Goal: Find specific page/section: Find specific page/section

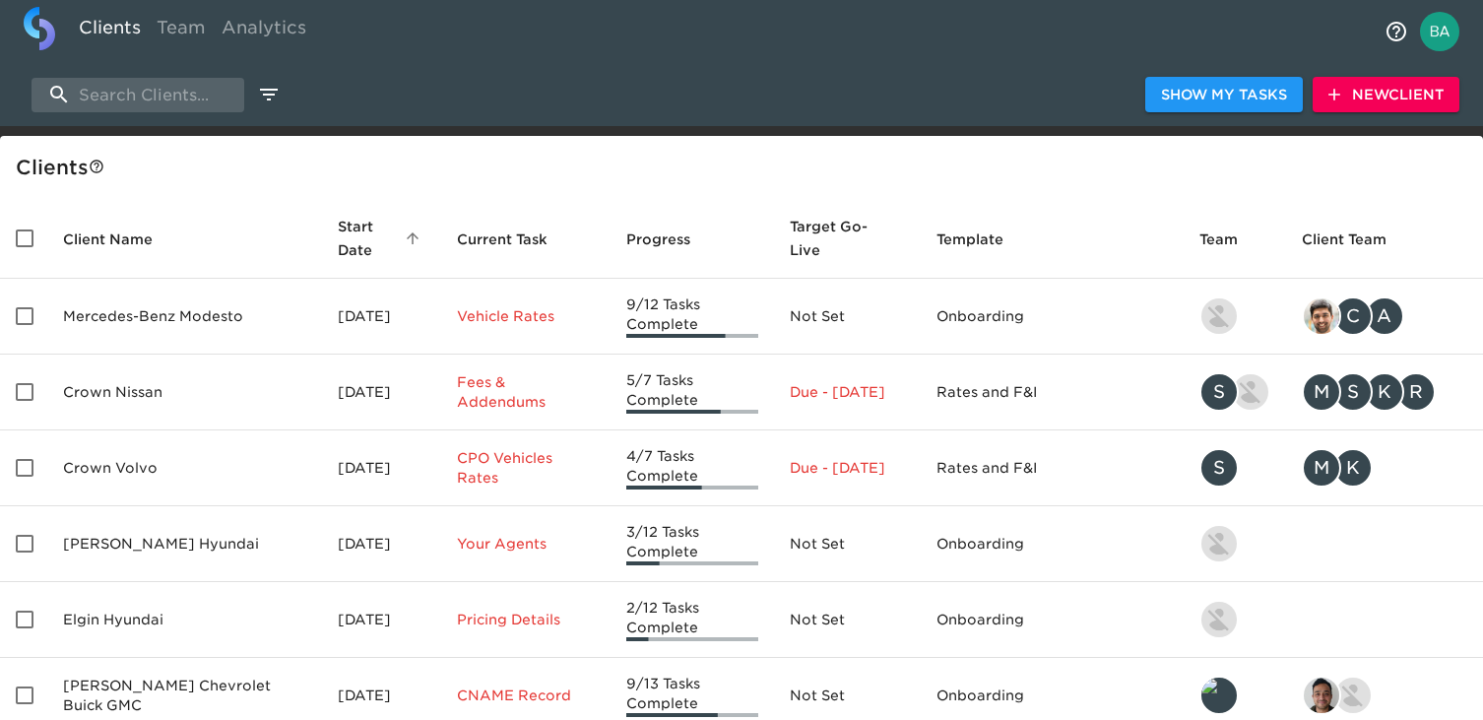
select select "10"
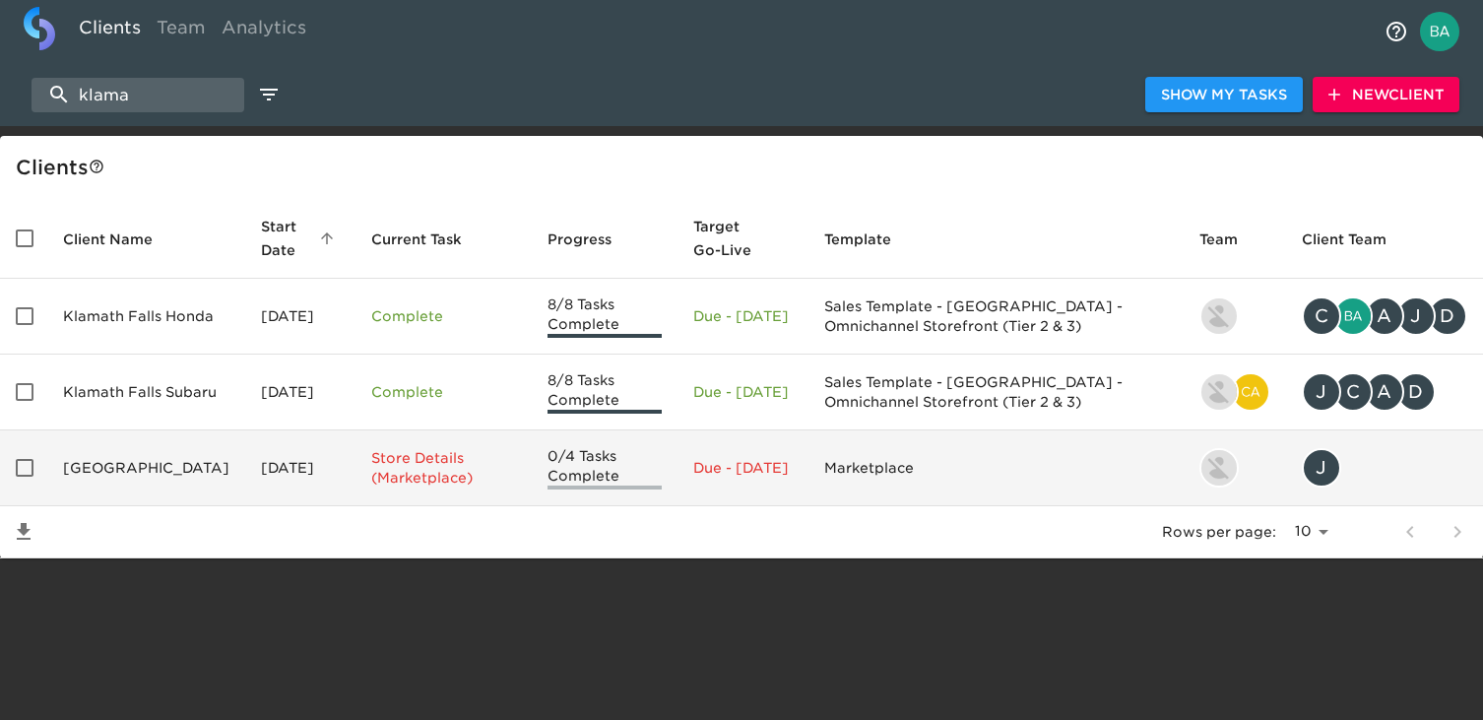
type input "klama"
click at [155, 470] on td "[GEOGRAPHIC_DATA]" at bounding box center [146, 468] width 198 height 76
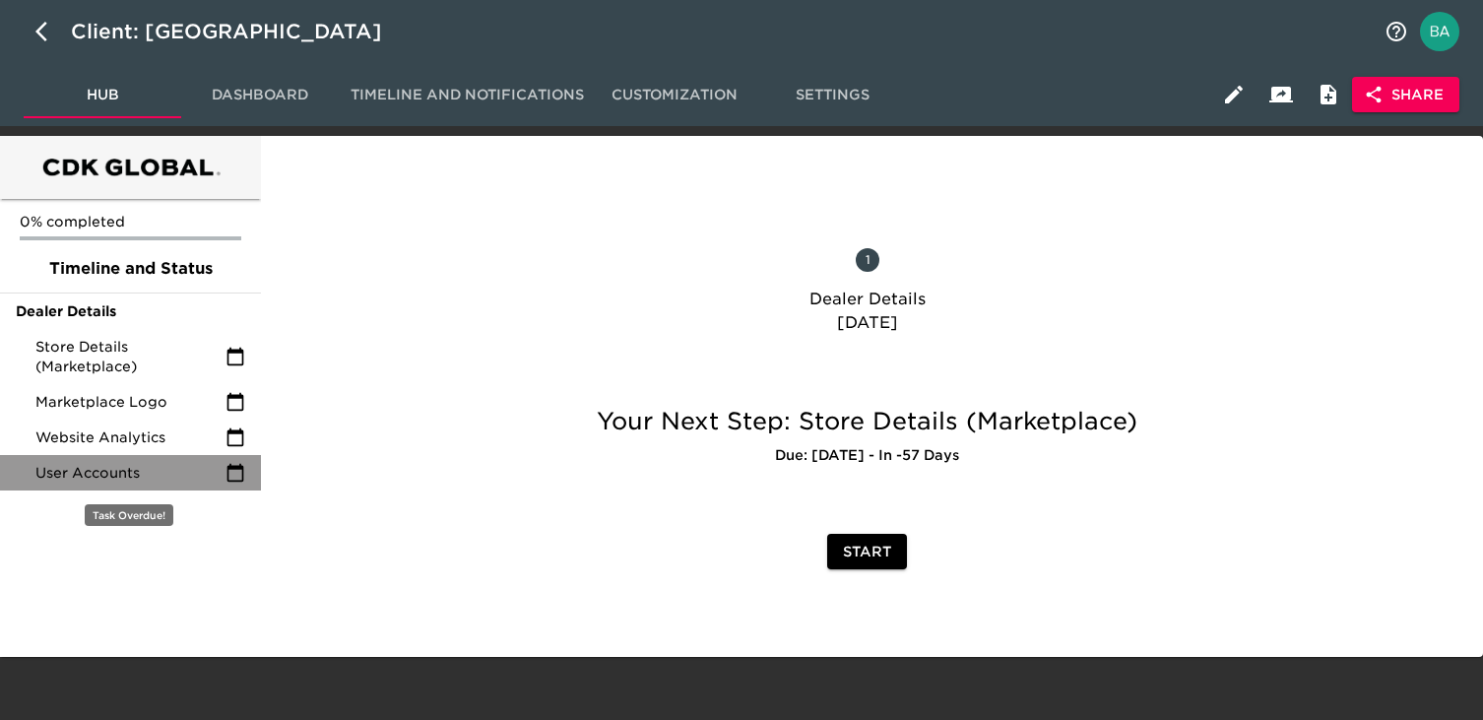
click at [122, 466] on span "User Accounts" at bounding box center [130, 473] width 190 height 20
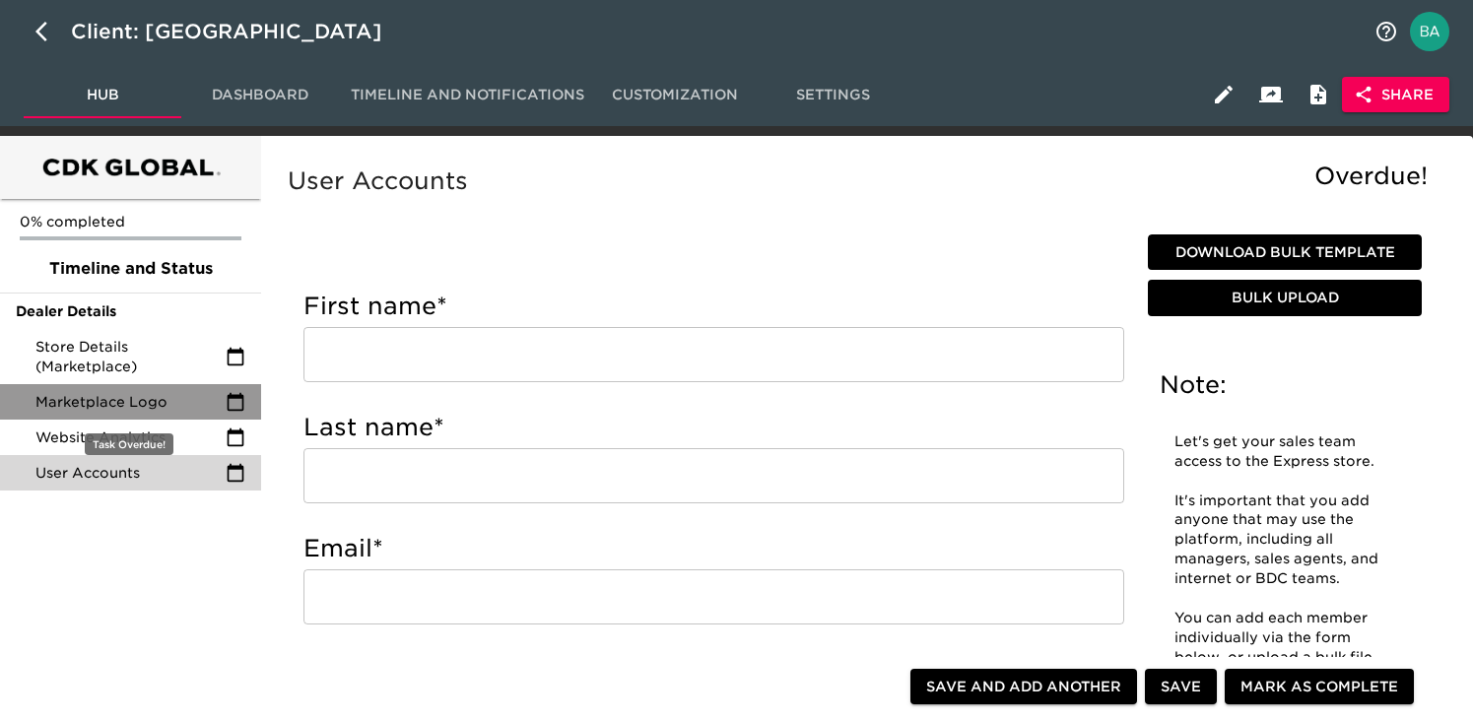
click at [111, 396] on span "Marketplace Logo" at bounding box center [130, 402] width 190 height 20
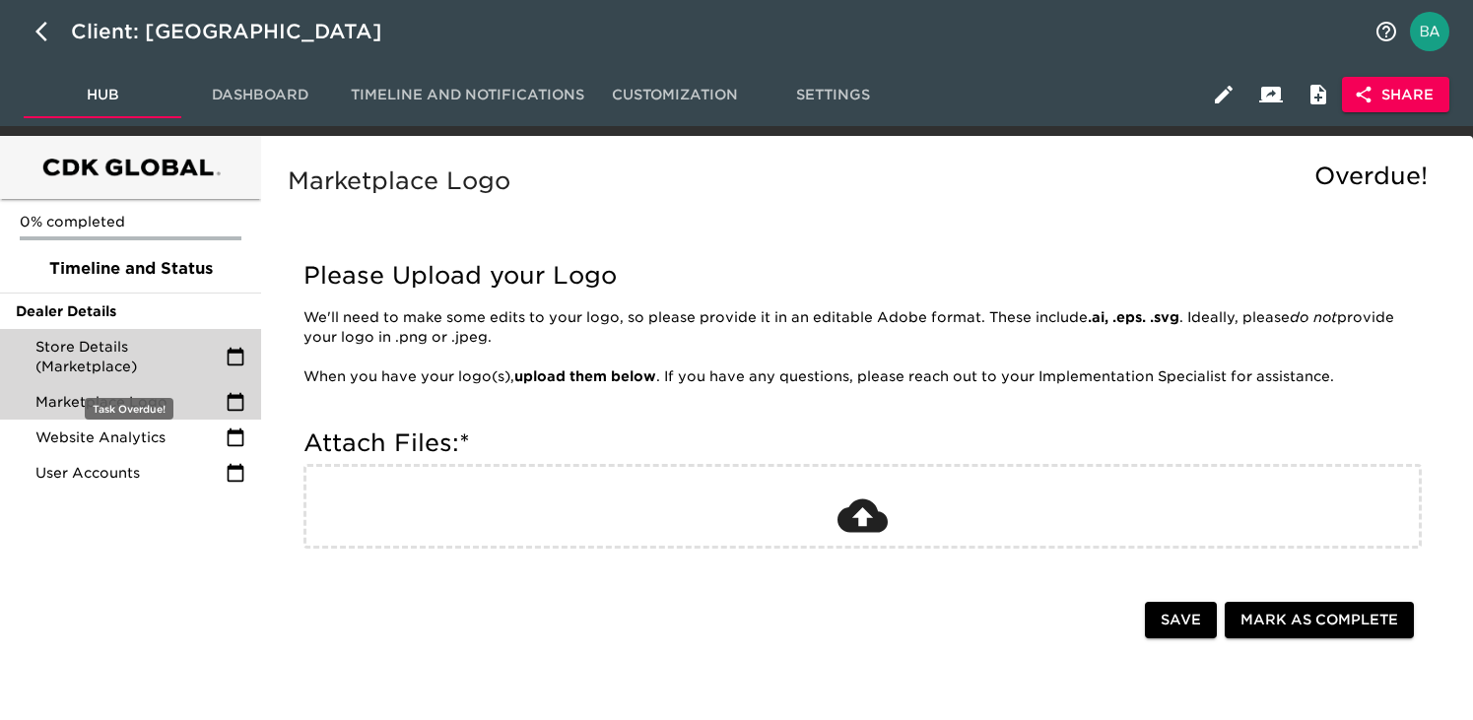
click at [106, 369] on span "Store Details (Marketplace)" at bounding box center [130, 356] width 190 height 39
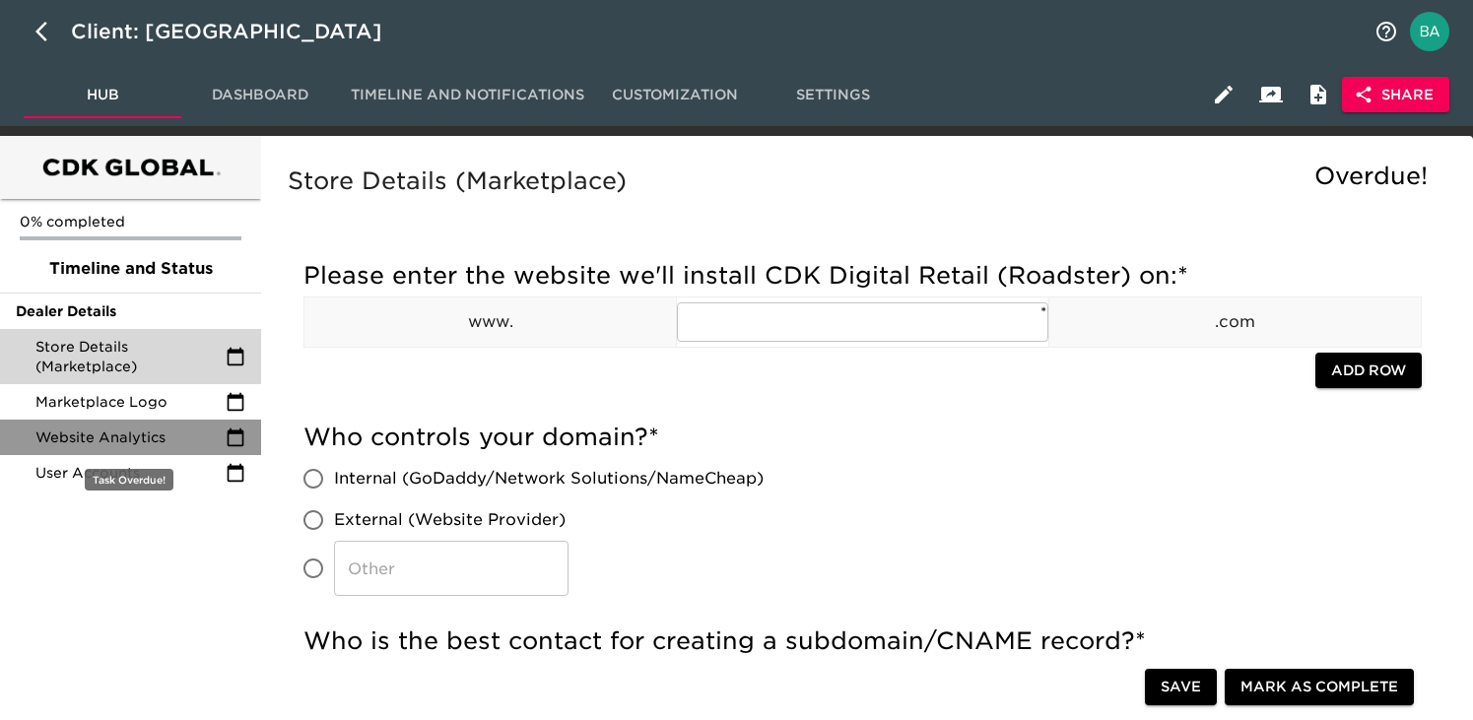
click at [104, 431] on span "Website Analytics" at bounding box center [130, 437] width 190 height 20
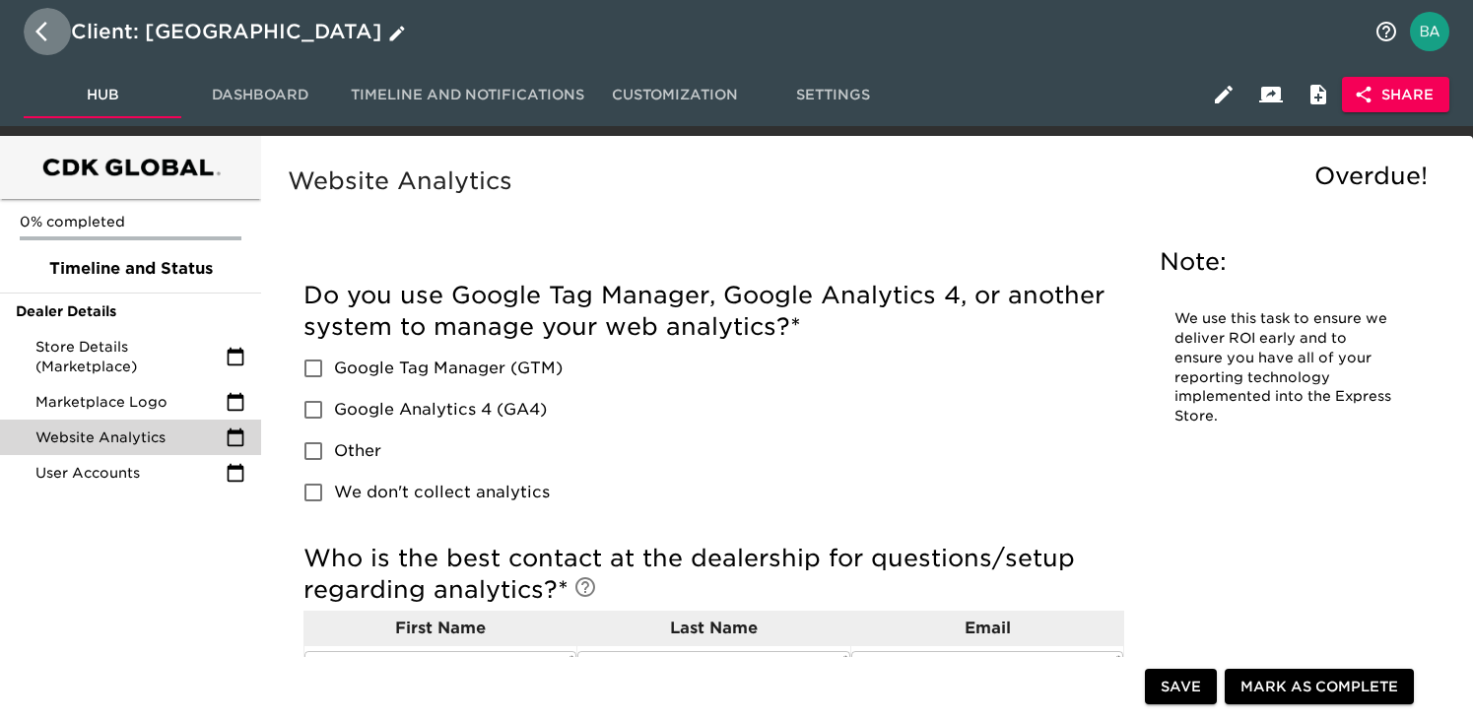
click at [38, 30] on icon "button" at bounding box center [41, 32] width 12 height 20
select select "10"
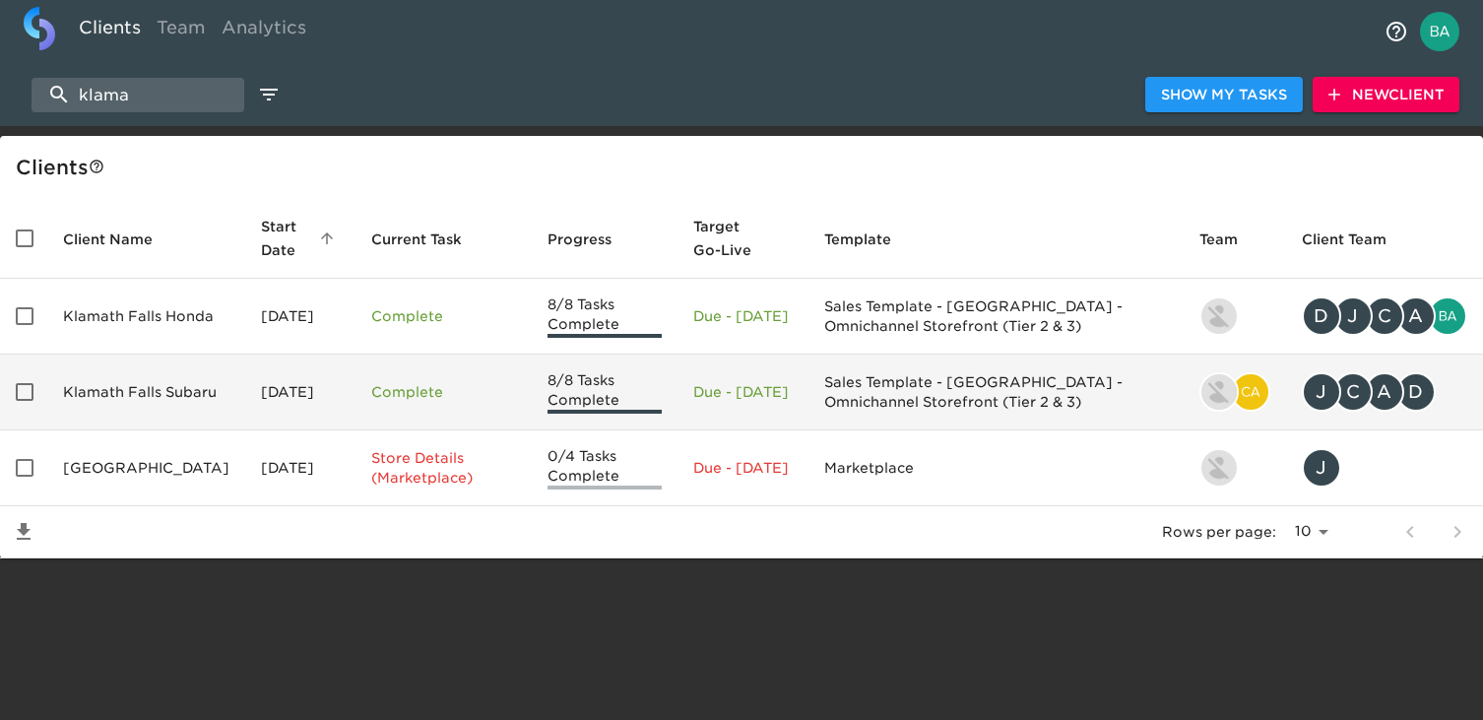
click at [218, 399] on td "Klamath Falls Subaru" at bounding box center [146, 393] width 198 height 76
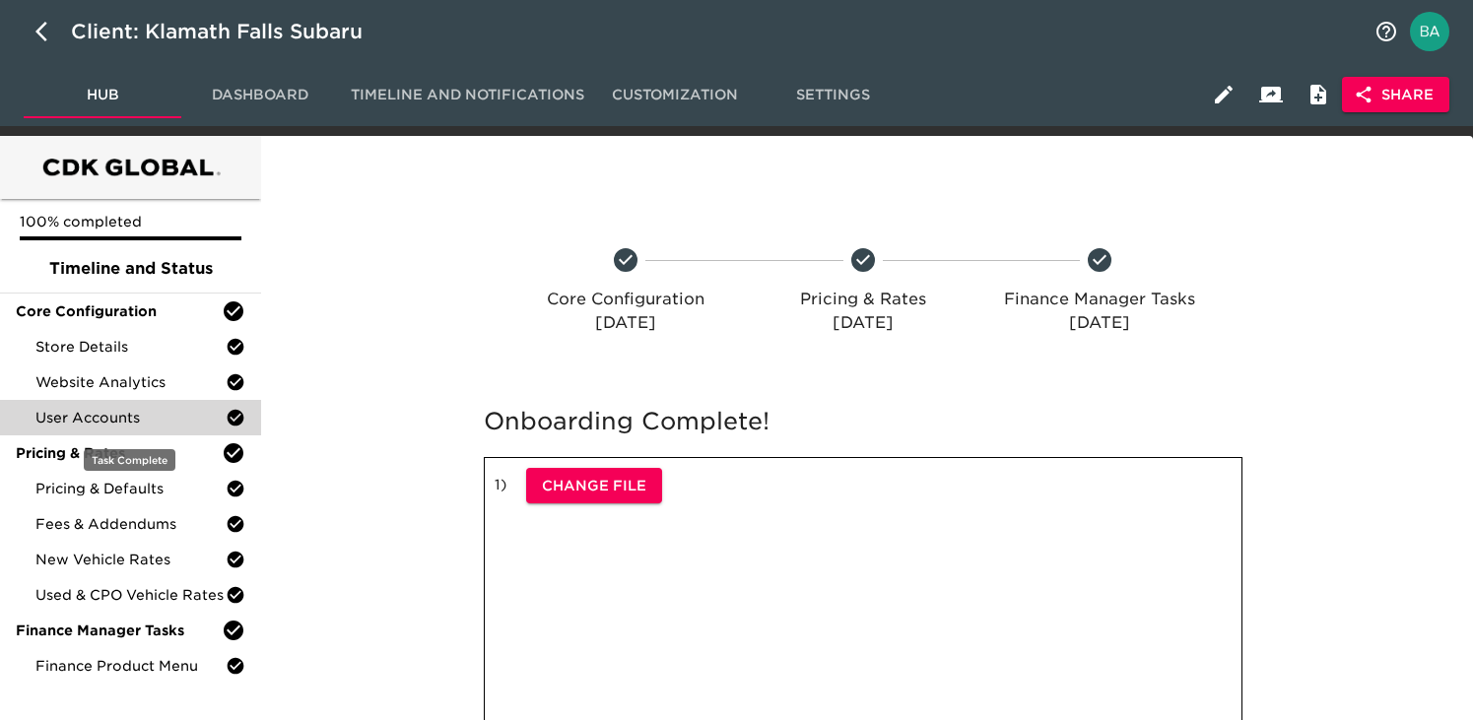
click at [138, 419] on span "User Accounts" at bounding box center [130, 418] width 190 height 20
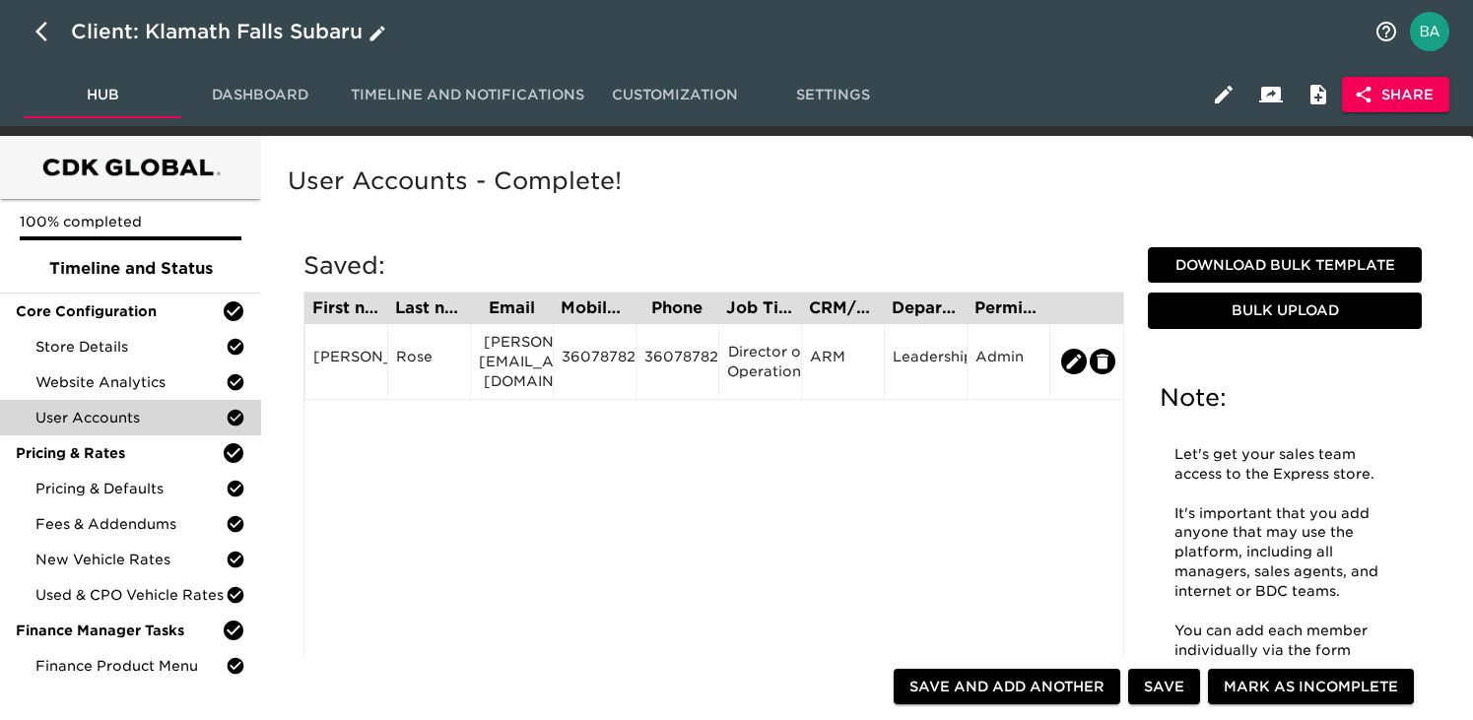
click at [41, 32] on icon "button" at bounding box center [47, 32] width 24 height 24
select select "10"
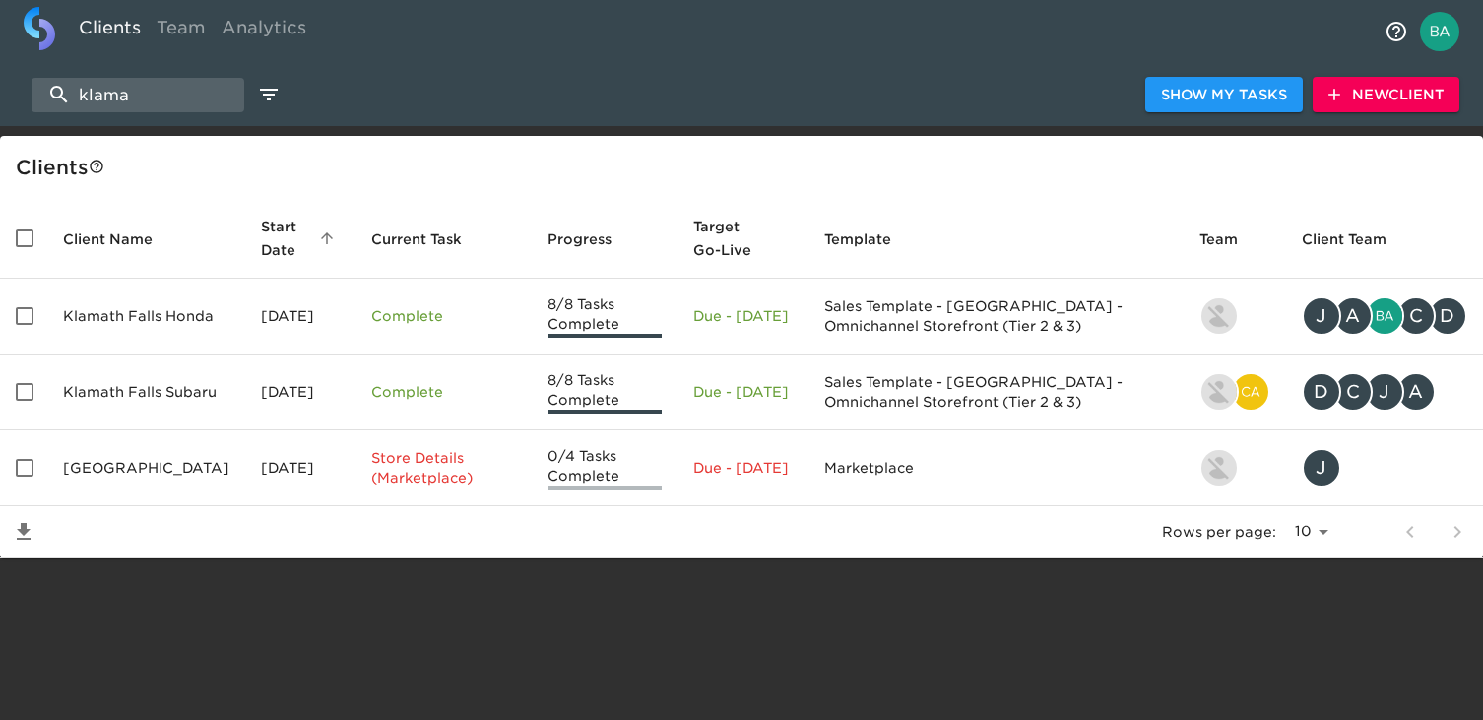
click at [104, 338] on td "Klamath Falls Honda" at bounding box center [146, 317] width 198 height 76
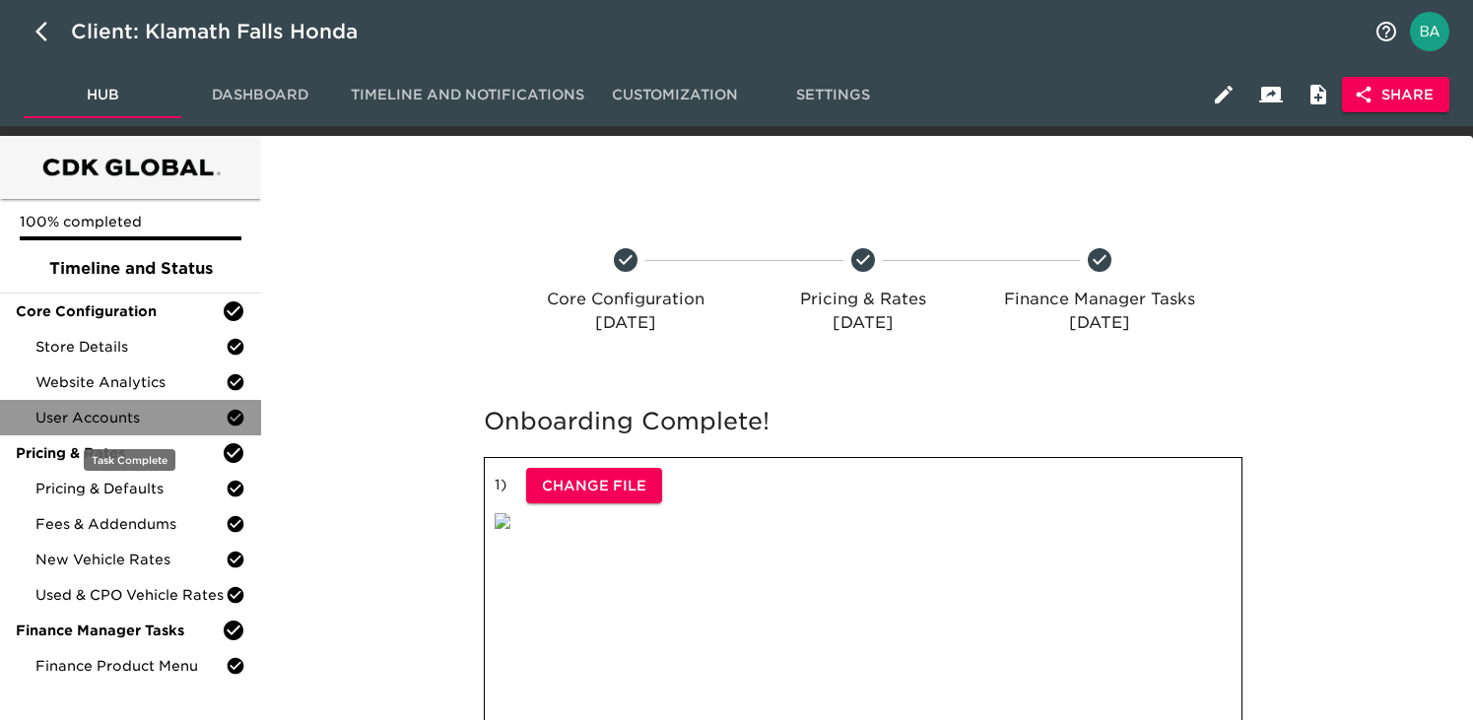
click at [103, 407] on div "User Accounts" at bounding box center [130, 417] width 261 height 35
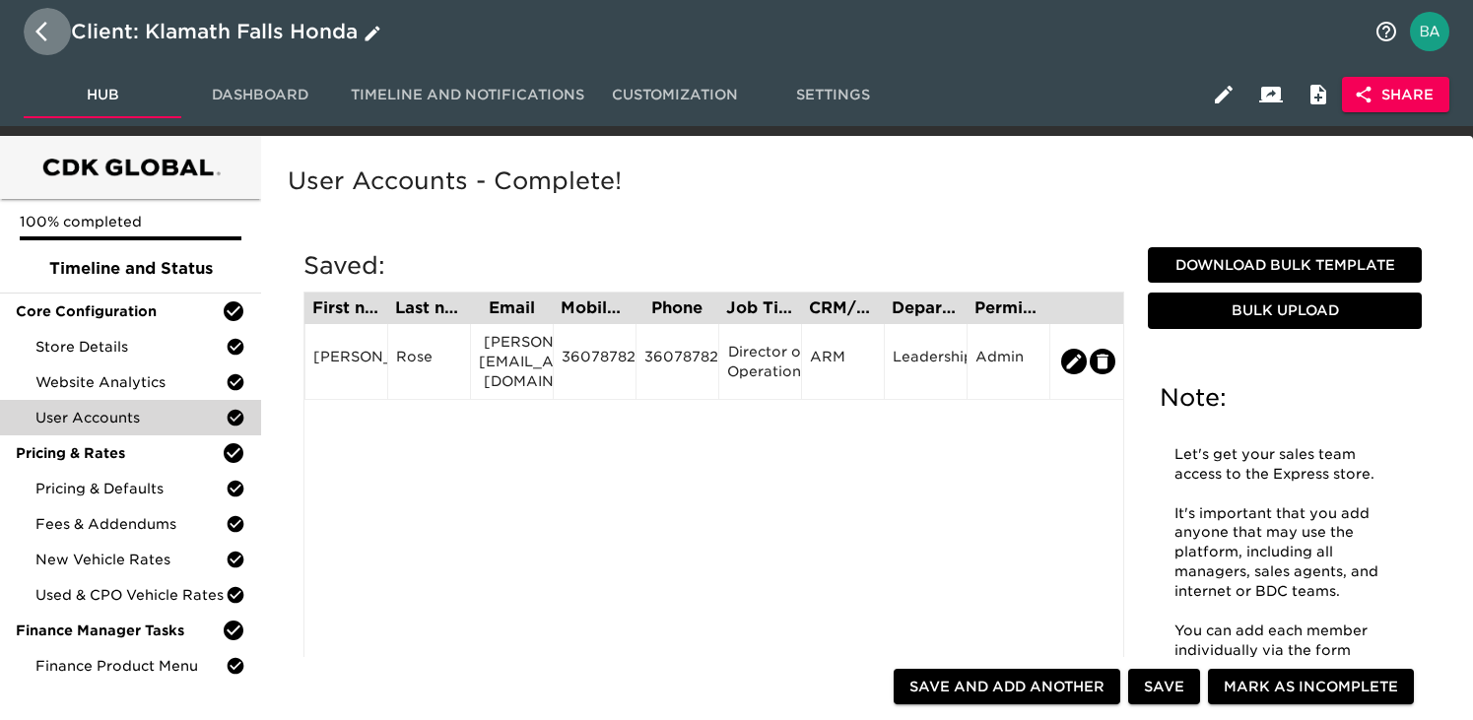
click at [35, 35] on icon "button" at bounding box center [47, 32] width 24 height 24
select select "10"
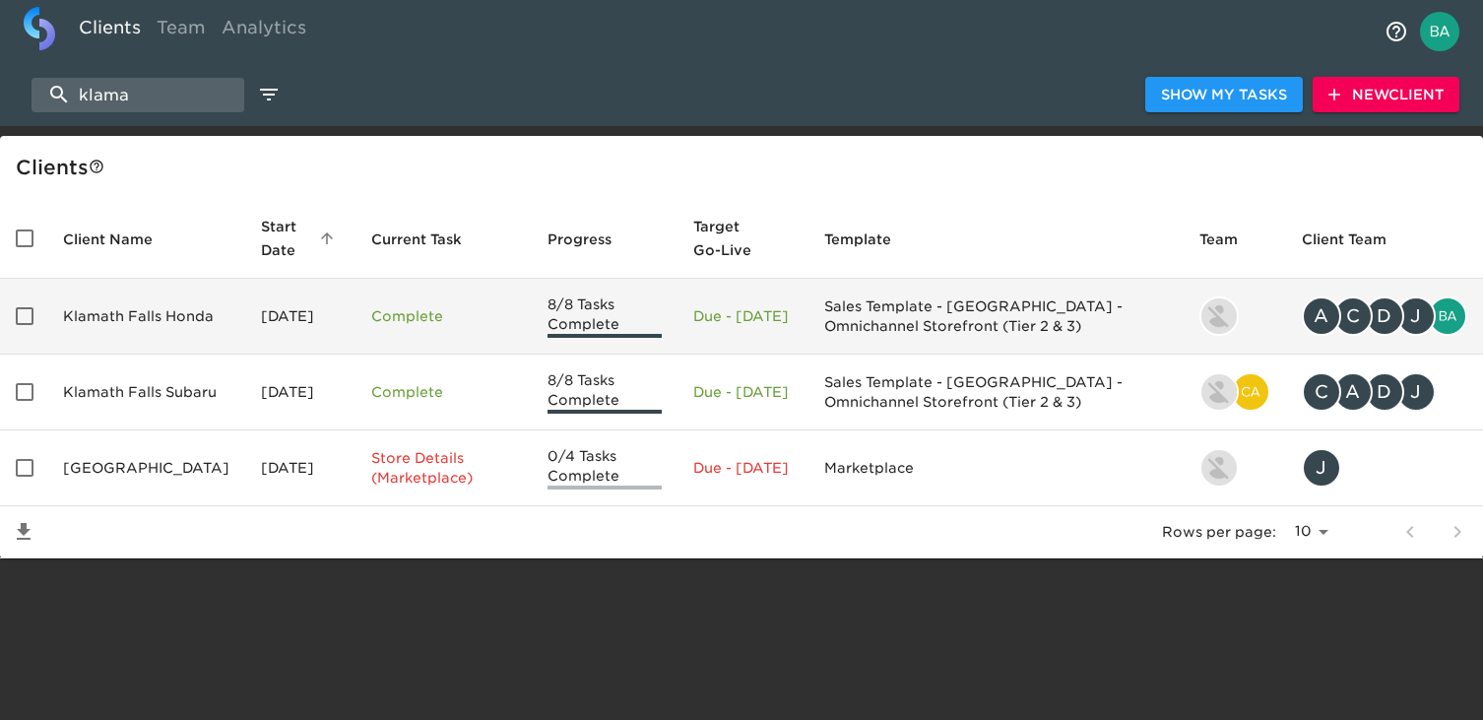
click at [138, 316] on td "Klamath Falls Honda" at bounding box center [146, 317] width 198 height 76
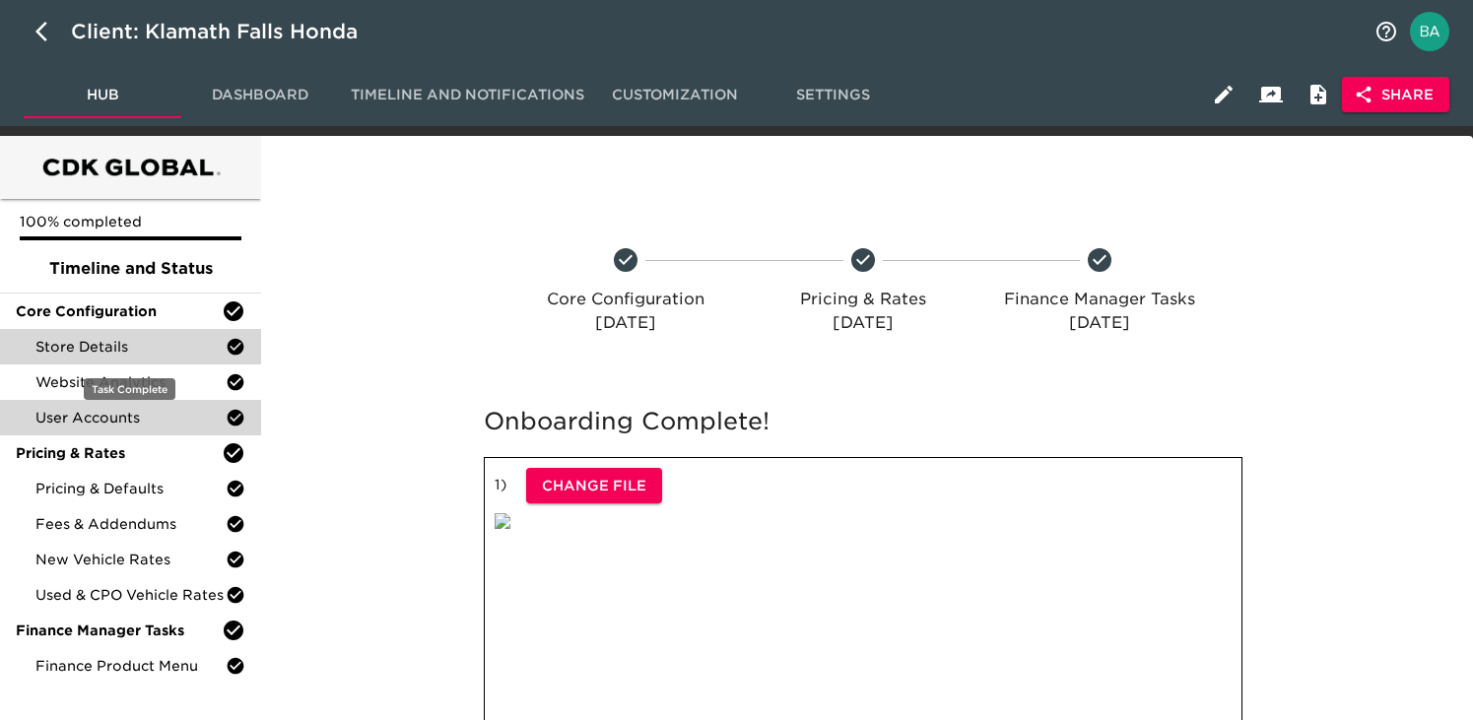
click at [104, 353] on span "Store Details" at bounding box center [130, 347] width 190 height 20
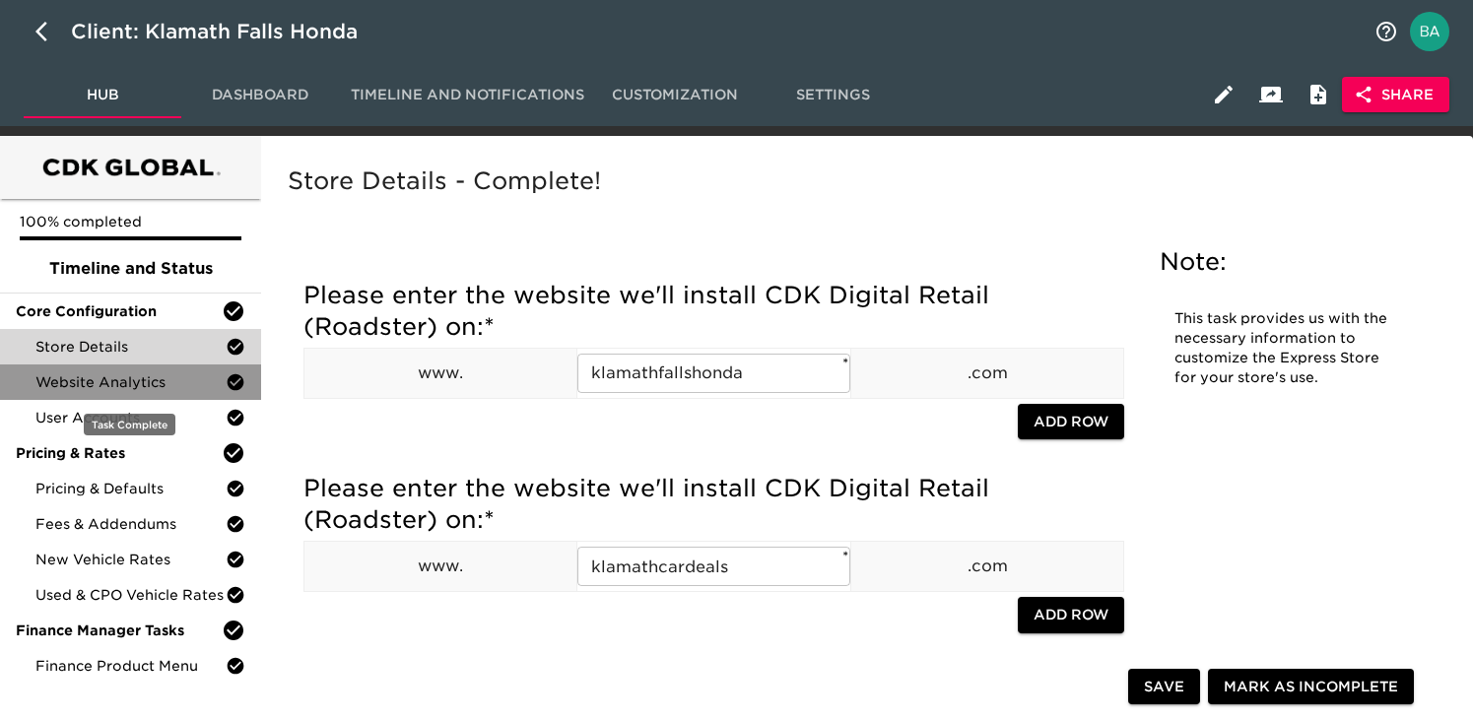
click at [113, 380] on span "Website Analytics" at bounding box center [130, 382] width 190 height 20
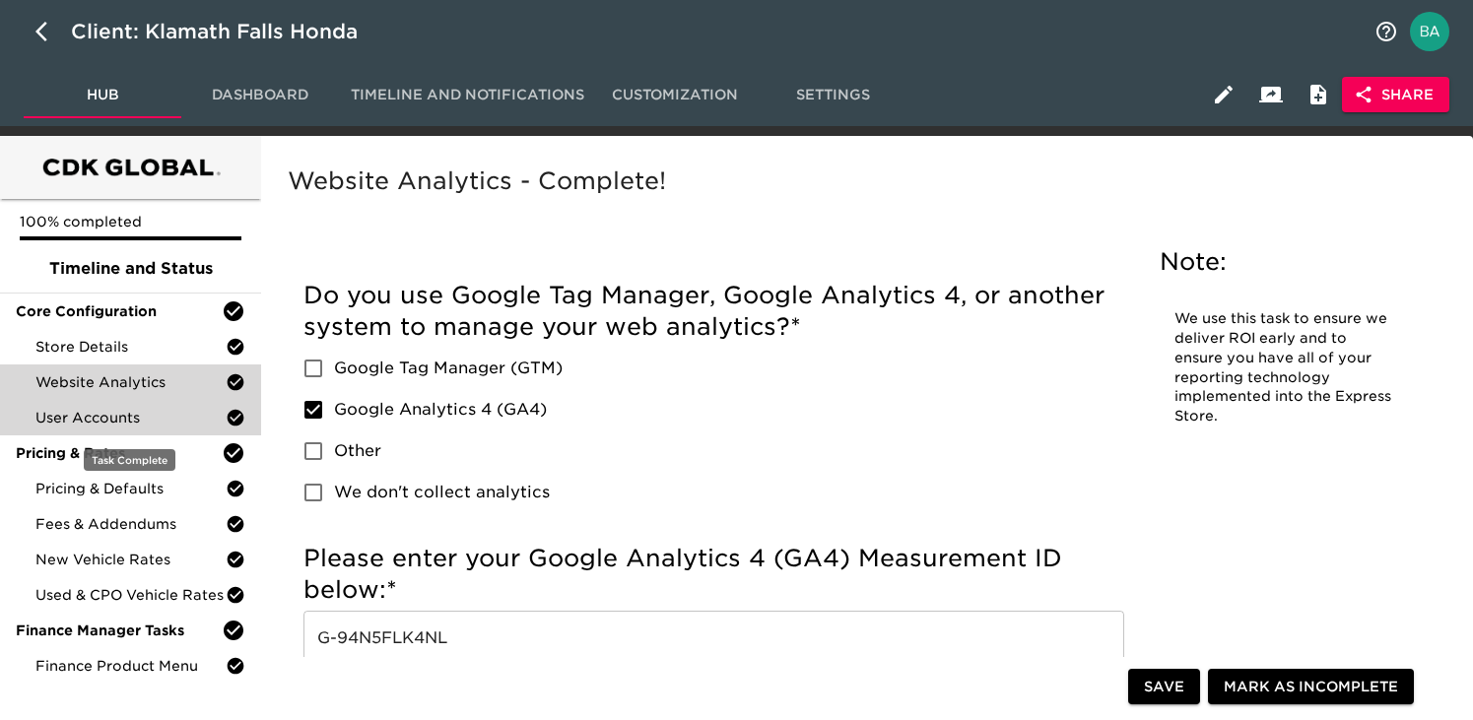
click at [124, 412] on span "User Accounts" at bounding box center [130, 418] width 190 height 20
